Goal: Check status: Check status

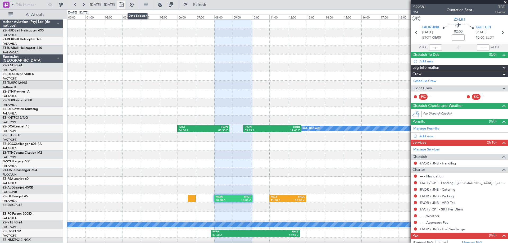
click at [125, 4] on button at bounding box center [121, 5] width 8 height 8
select select "10"
select select "2025"
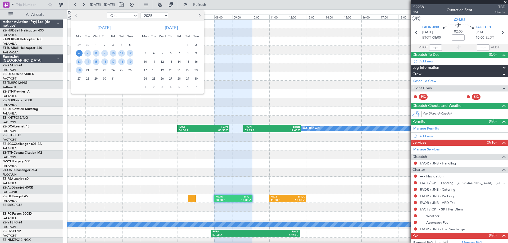
click at [255, 67] on div at bounding box center [254, 121] width 508 height 243
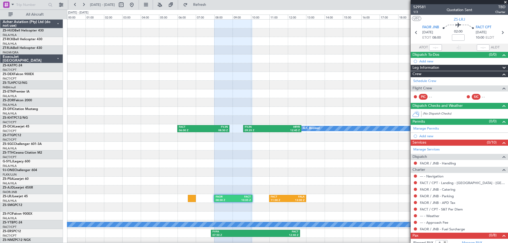
drag, startPoint x: 504, startPoint y: 4, endPoint x: 435, endPoint y: 2, distance: 69.3
click at [503, 4] on span at bounding box center [504, 2] width 5 height 5
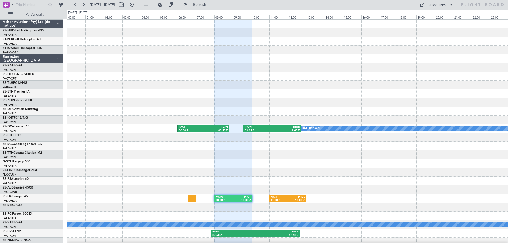
type input "0"
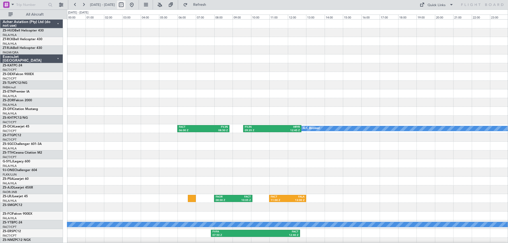
click at [125, 4] on button at bounding box center [121, 5] width 8 height 8
select select "10"
select select "2025"
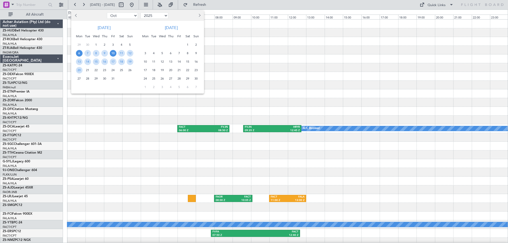
click at [112, 54] on span "10" at bounding box center [113, 53] width 7 height 7
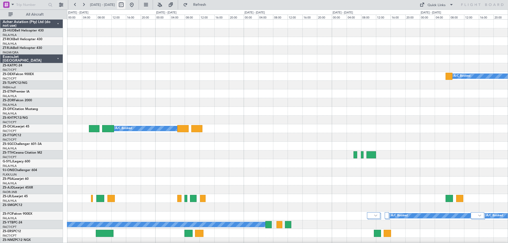
click at [125, 4] on button at bounding box center [121, 5] width 8 height 8
select select "10"
select select "2025"
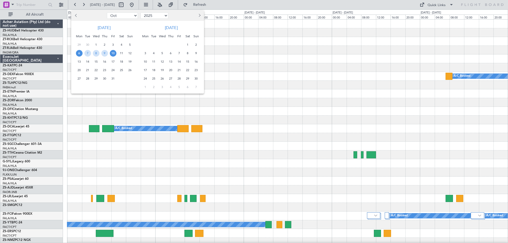
click at [112, 53] on span "10" at bounding box center [113, 53] width 7 height 7
click at [75, 14] on button "Previous month" at bounding box center [76, 15] width 6 height 8
click at [77, 17] on button "Previous month" at bounding box center [76, 15] width 6 height 8
click at [129, 54] on span "10" at bounding box center [130, 53] width 7 height 7
click at [162, 53] on span "10" at bounding box center [162, 53] width 7 height 7
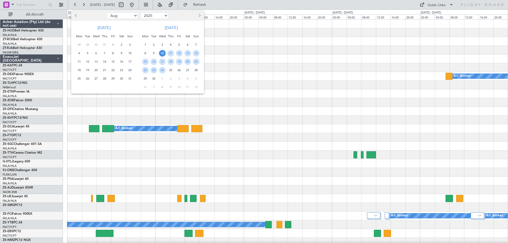
click at [162, 53] on span "10" at bounding box center [162, 53] width 7 height 7
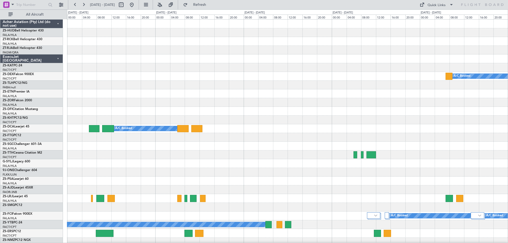
select select "9"
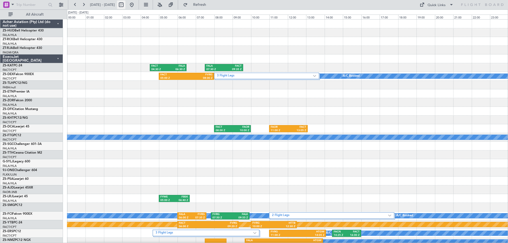
click at [125, 5] on button at bounding box center [121, 5] width 8 height 8
select select "9"
select select "2025"
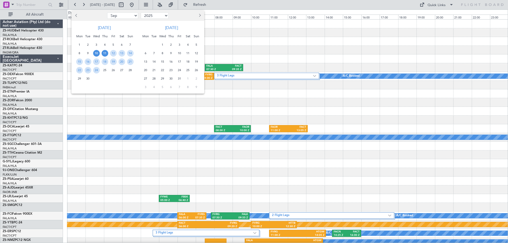
click at [104, 53] on span "11" at bounding box center [105, 53] width 7 height 7
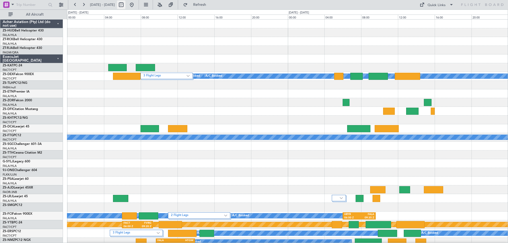
click at [125, 6] on button at bounding box center [121, 5] width 8 height 8
select select "9"
select select "2025"
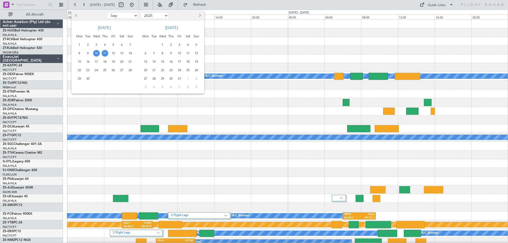
click at [96, 53] on span "10" at bounding box center [96, 53] width 7 height 7
